Goal: Information Seeking & Learning: Check status

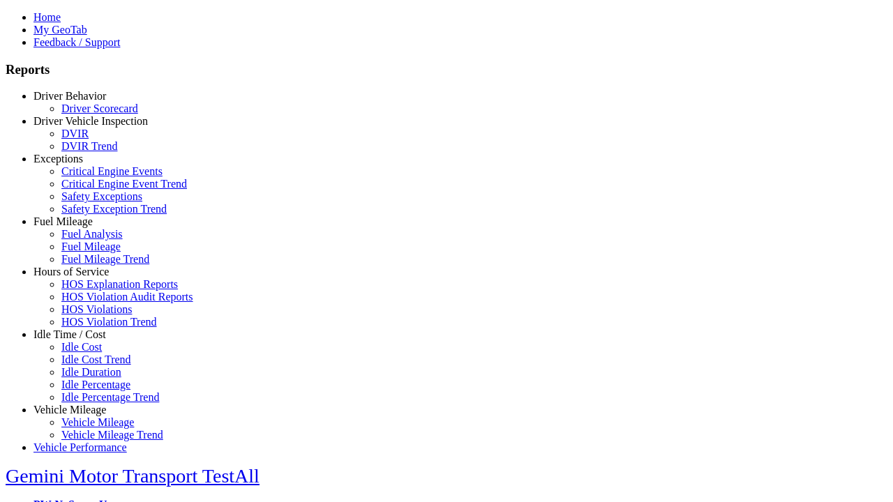
click at [80, 278] on link "Hours of Service" at bounding box center [70, 272] width 75 height 12
click at [91, 315] on link "HOS Violations" at bounding box center [96, 309] width 70 height 12
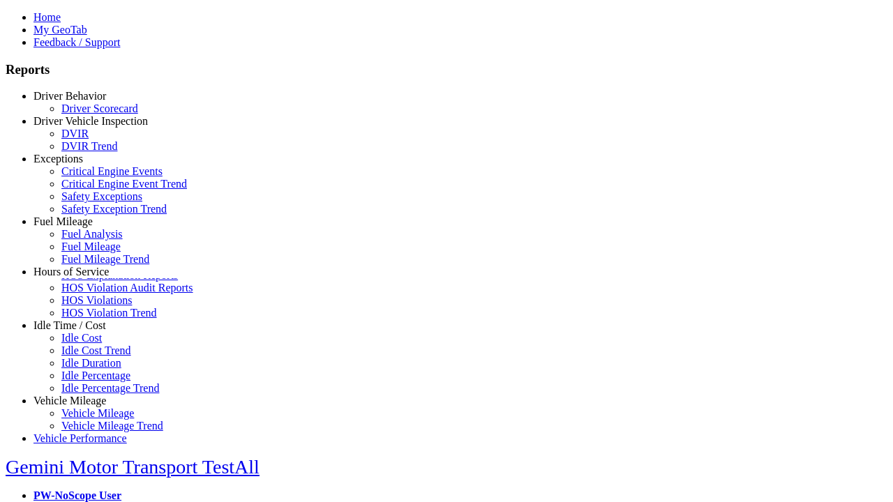
scroll to position [14, 0]
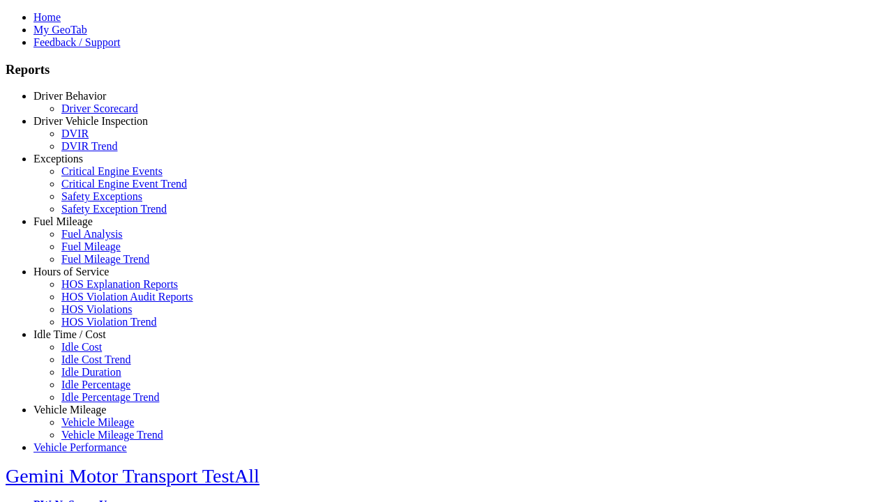
type input "**********"
